Goal: Task Accomplishment & Management: Complete application form

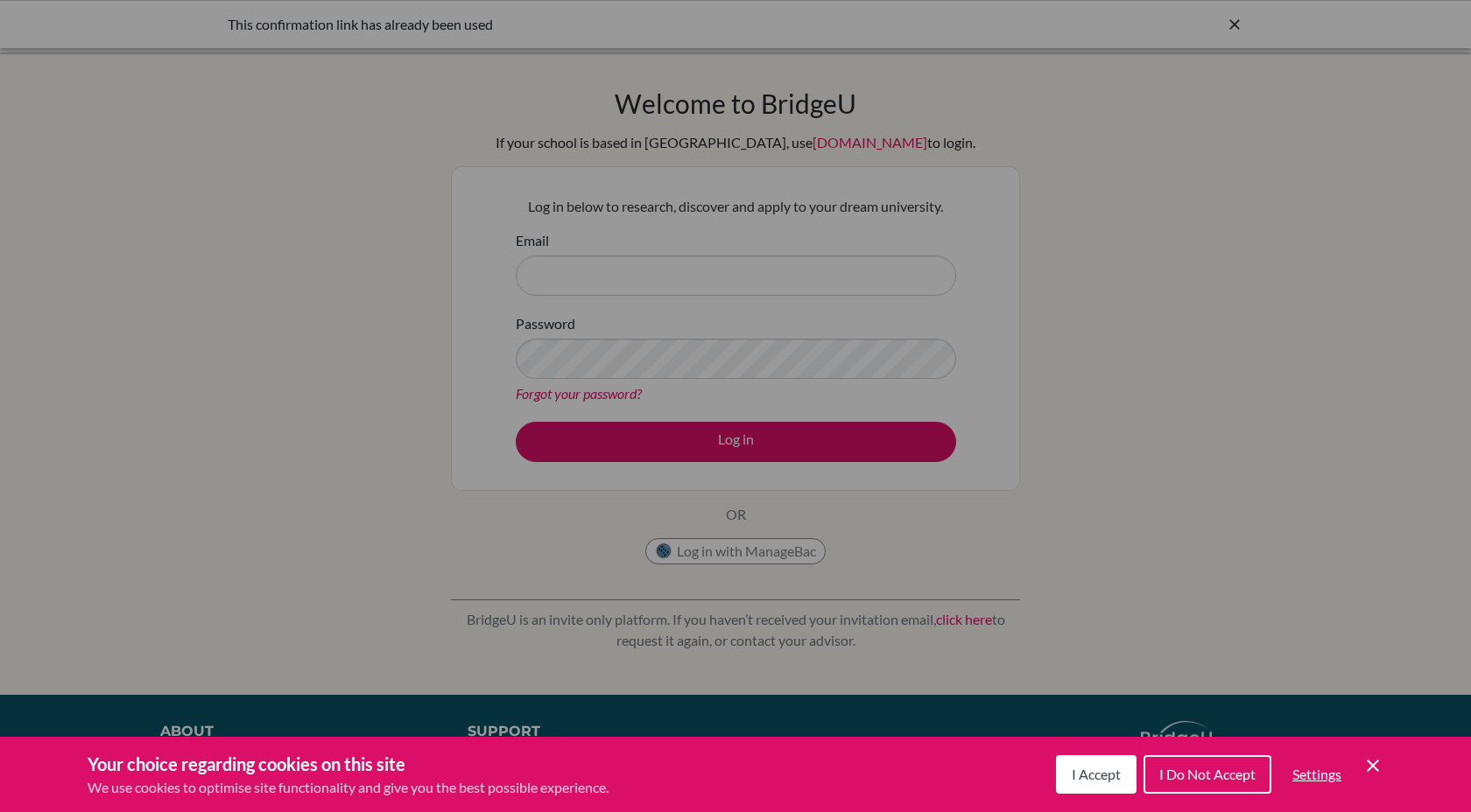
click at [679, 276] on div "Cookie Preferences" at bounding box center [735, 406] width 1471 height 812
click at [1213, 777] on span "I Do Not Accept" at bounding box center [1207, 774] width 96 height 17
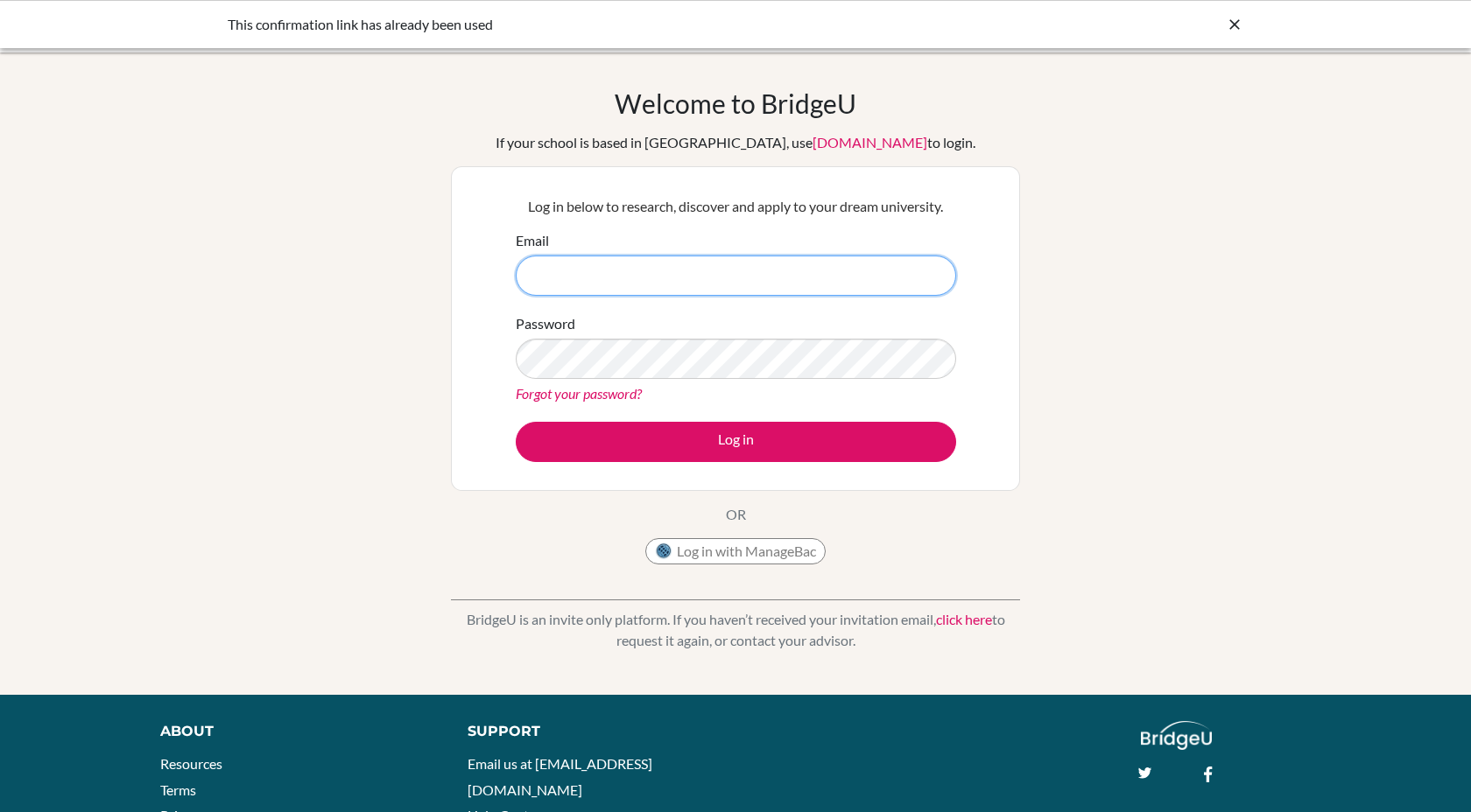
click at [700, 265] on input "Email" at bounding box center [736, 276] width 440 height 41
type input "[PERSON_NAME][EMAIL_ADDRESS][DOMAIN_NAME]"
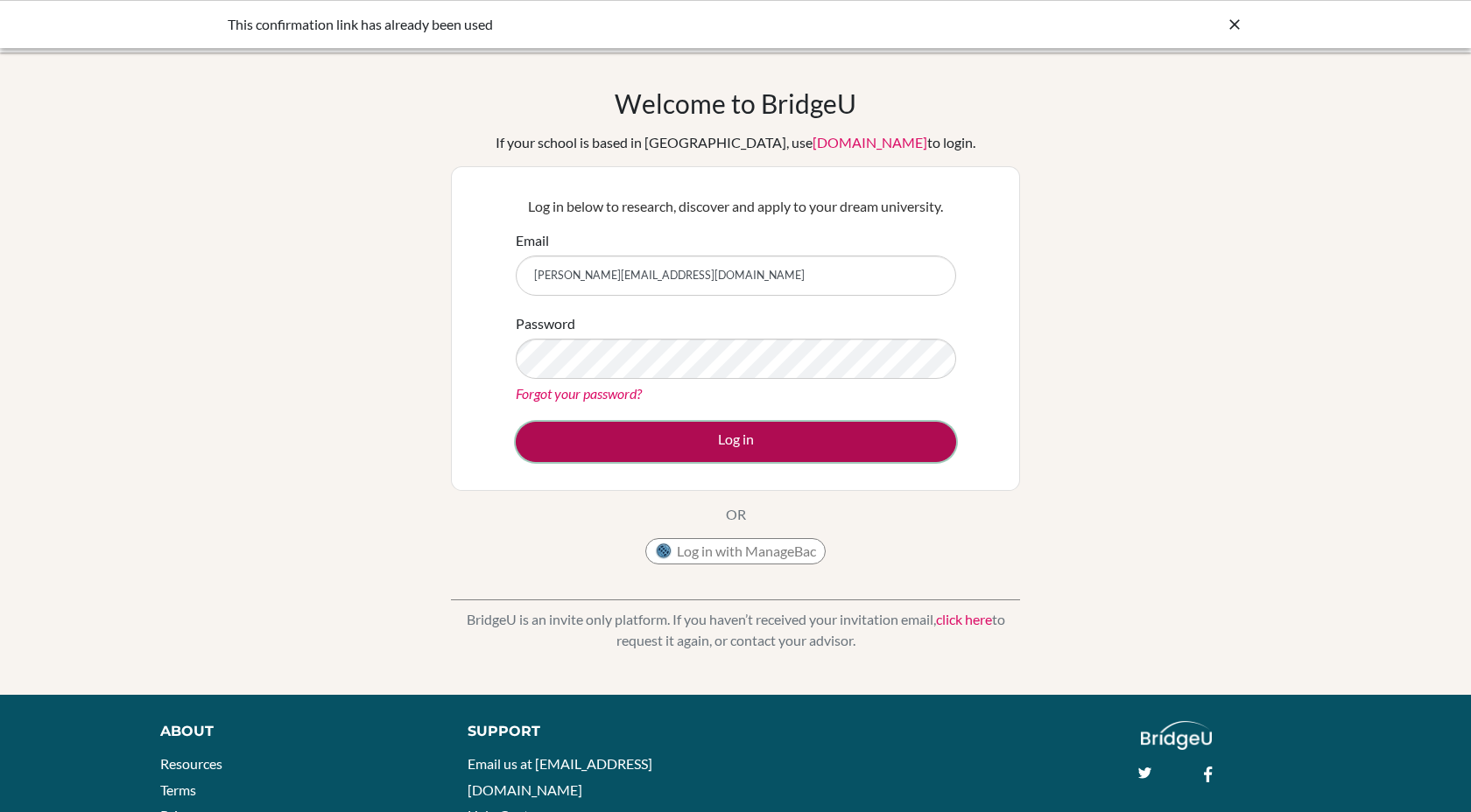
click at [748, 451] on button "Log in" at bounding box center [736, 442] width 440 height 41
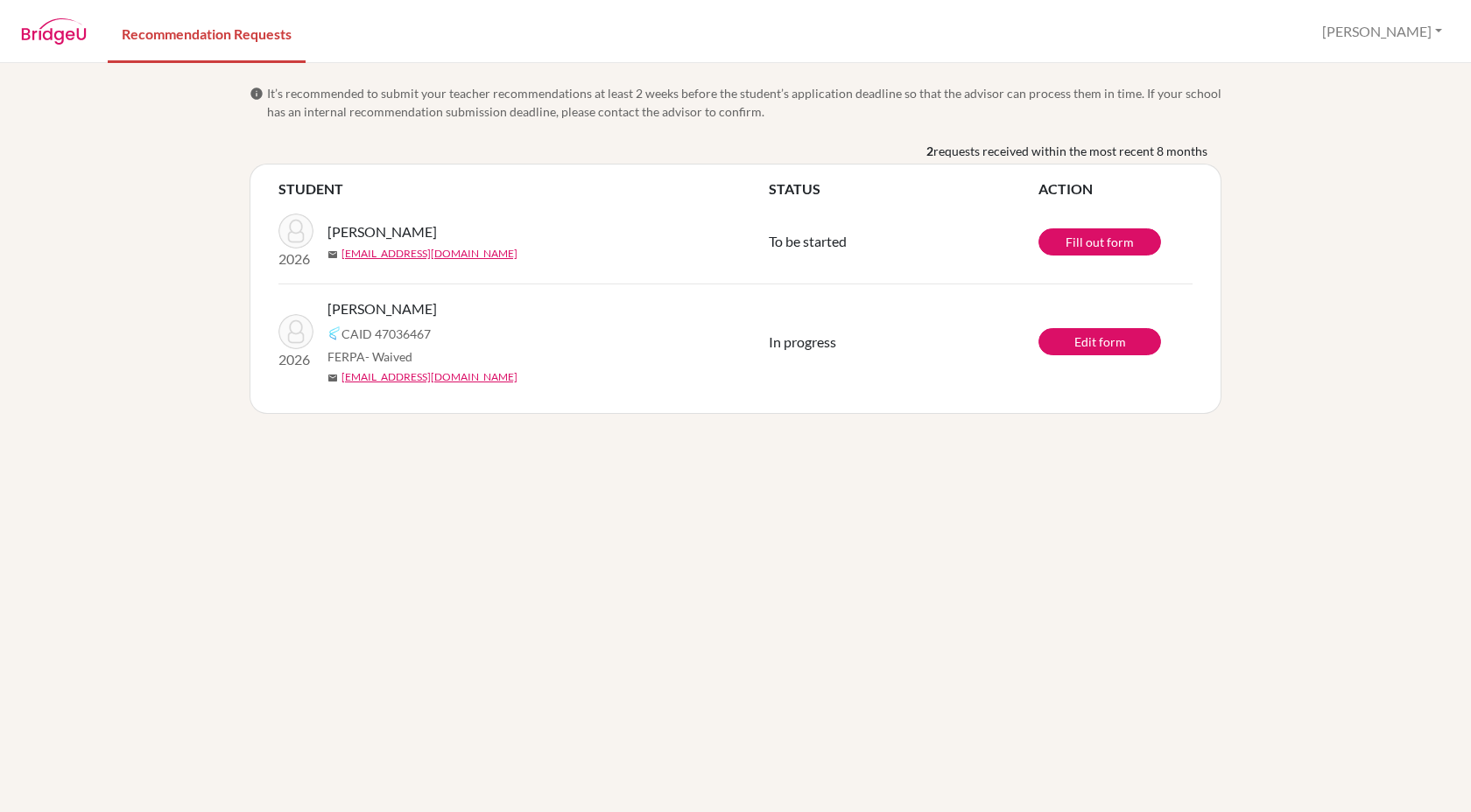
click at [827, 244] on span "To be started" at bounding box center [807, 241] width 78 height 17
click at [381, 308] on span "Webel, Abigail" at bounding box center [382, 308] width 109 height 21
click at [821, 360] on td "In progress" at bounding box center [904, 342] width 270 height 116
click at [659, 120] on span "It’s recommended to submit your teacher recommendations at least 2 weeks before…" at bounding box center [744, 102] width 955 height 37
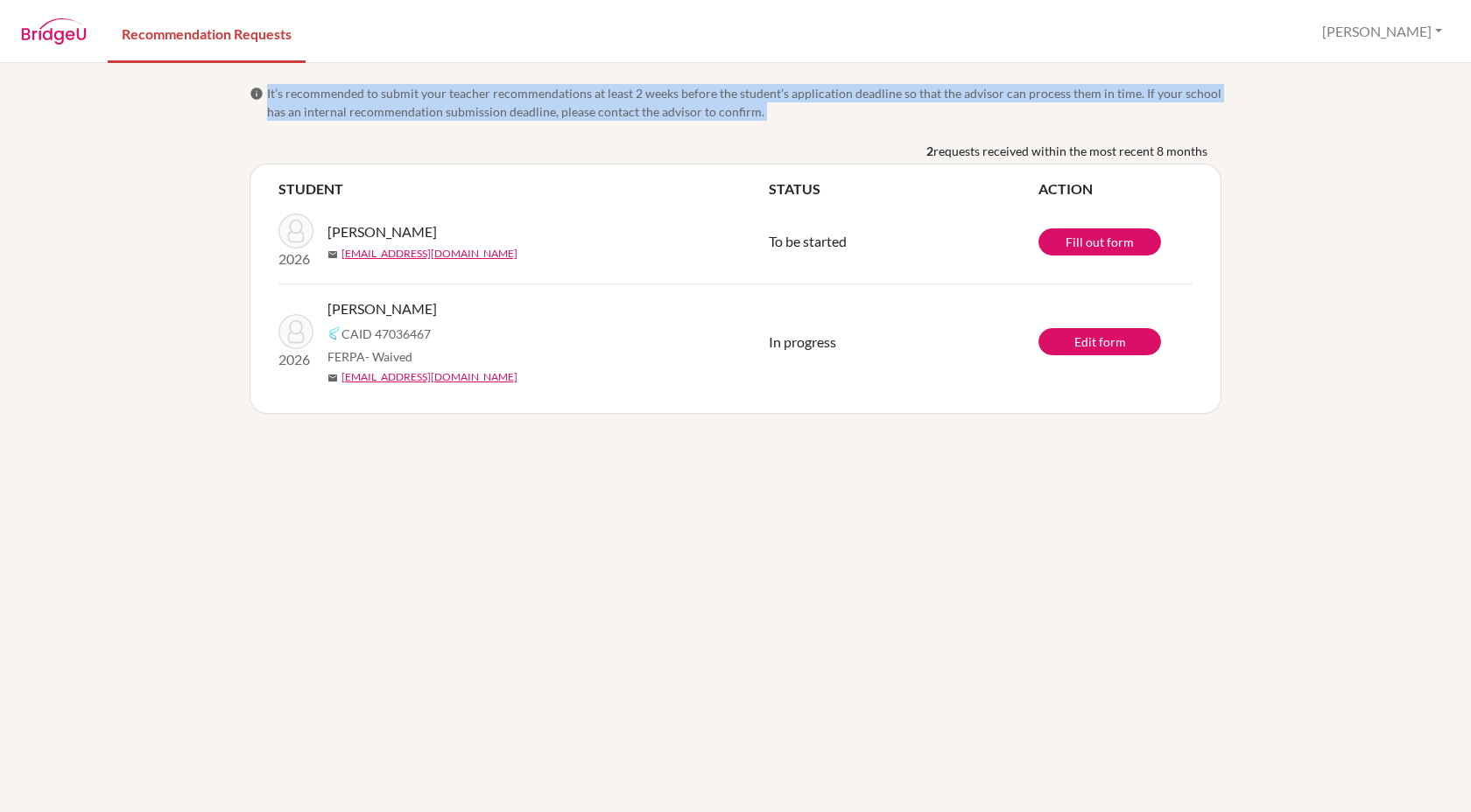
click at [659, 120] on span "It’s recommended to submit your teacher recommendations at least 2 weeks before…" at bounding box center [744, 102] width 955 height 37
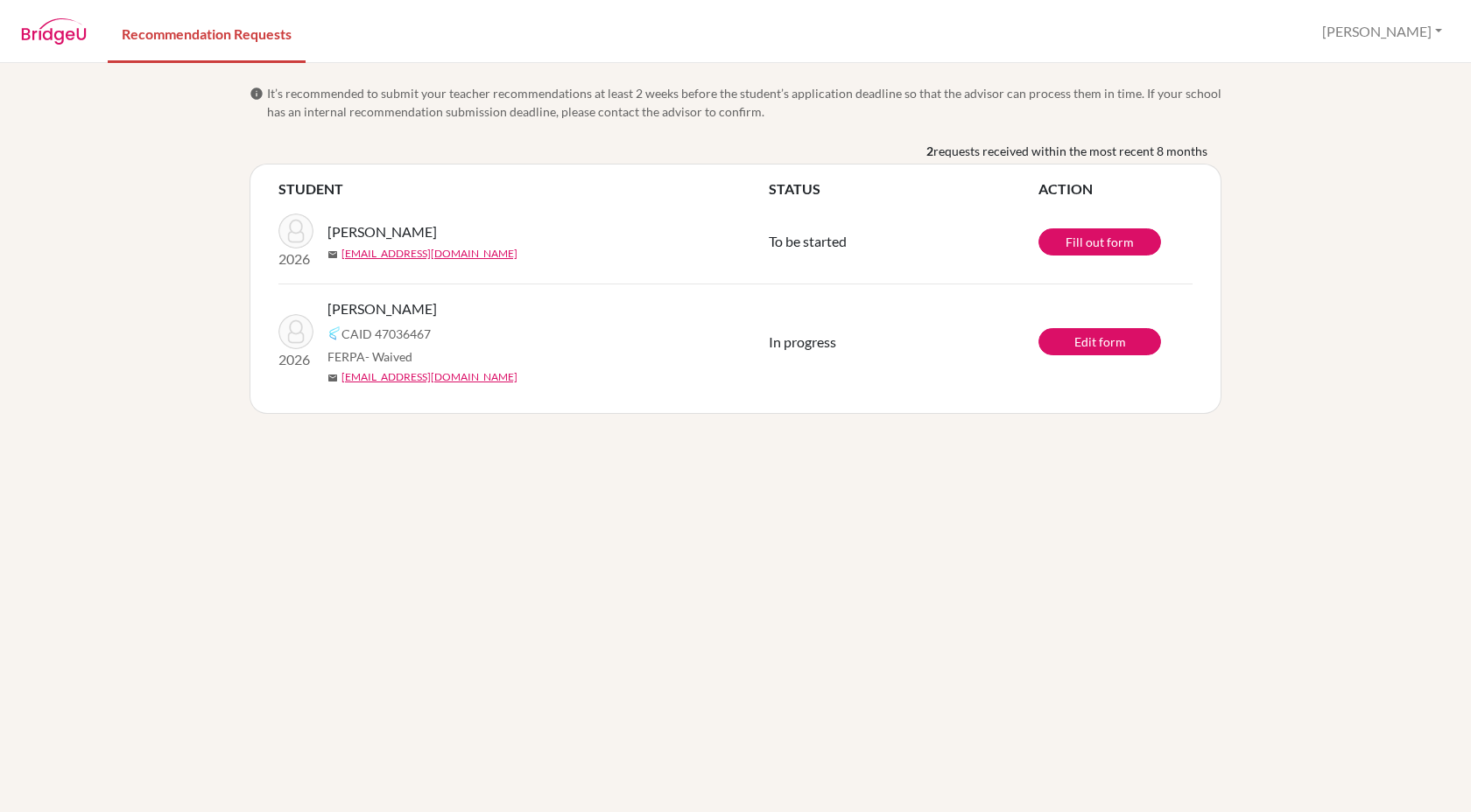
click at [648, 112] on span "It’s recommended to submit your teacher recommendations at least 2 weeks before…" at bounding box center [744, 102] width 955 height 37
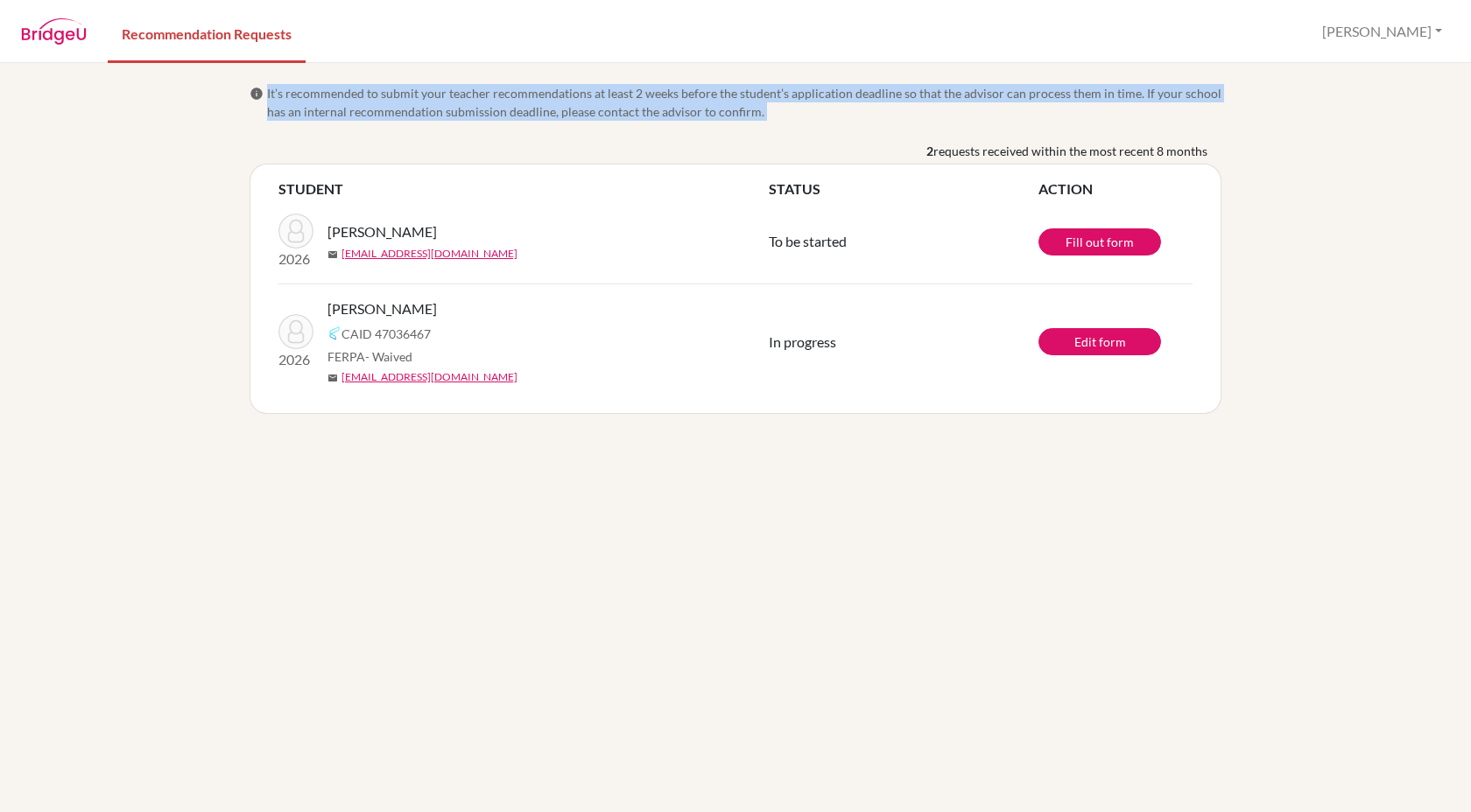
click at [648, 112] on span "It’s recommended to submit your teacher recommendations at least 2 weeks before…" at bounding box center [744, 102] width 955 height 37
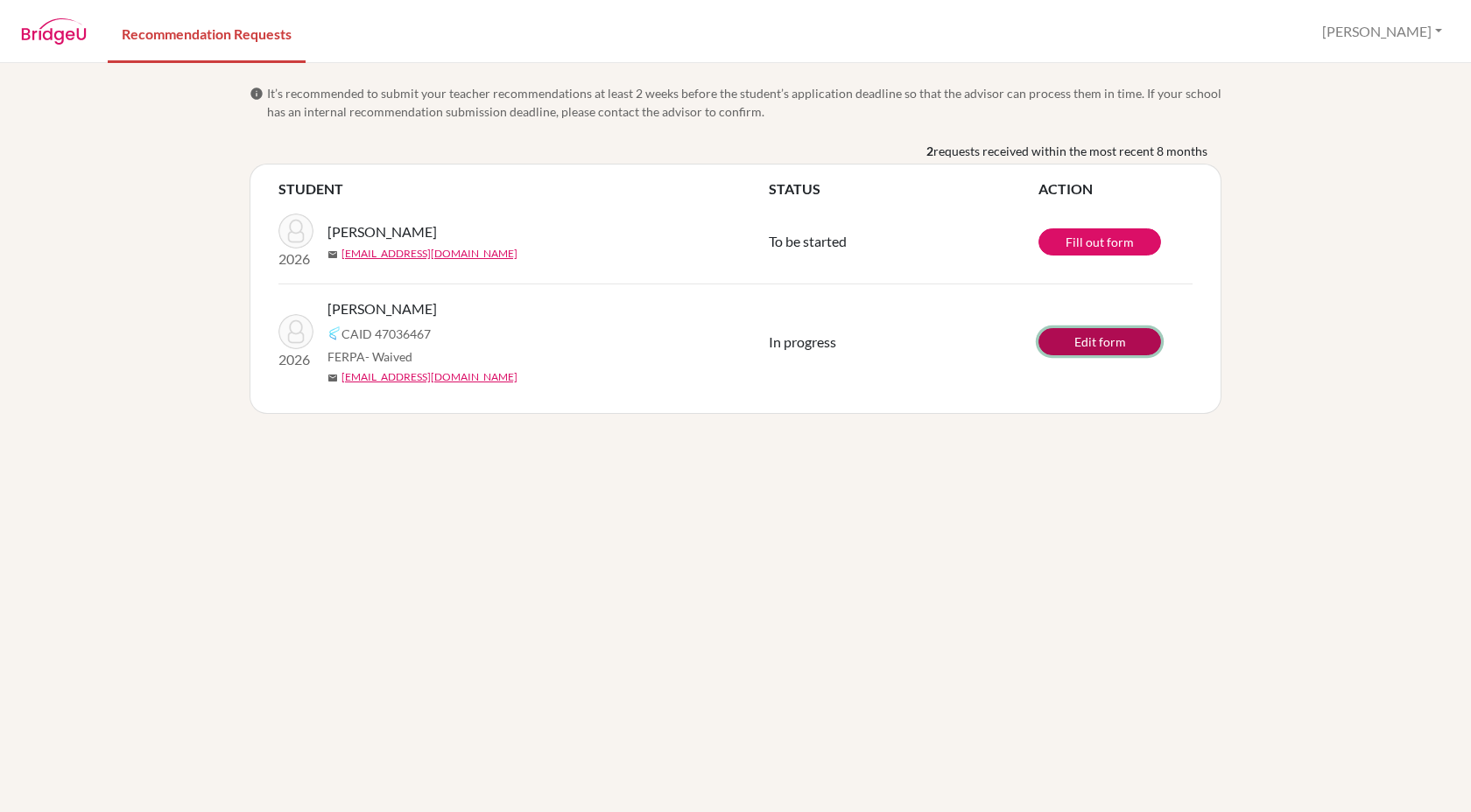
click at [1090, 340] on link "Edit form" at bounding box center [1100, 341] width 123 height 27
click at [1071, 251] on link "Fill out form" at bounding box center [1100, 241] width 123 height 27
